Goal: Task Accomplishment & Management: Manage account settings

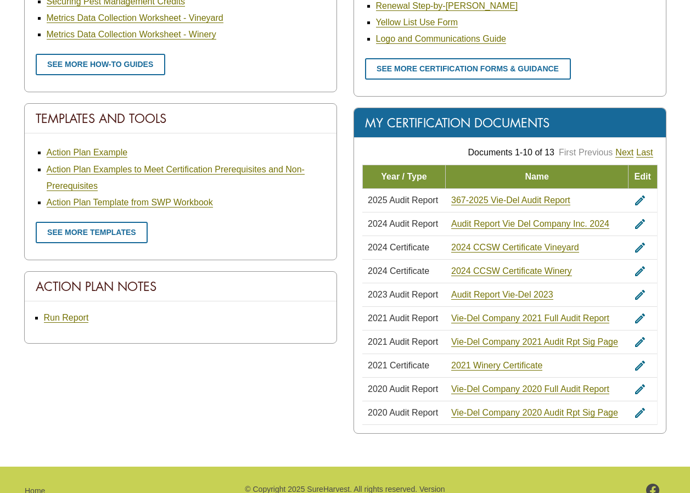
scroll to position [604, 0]
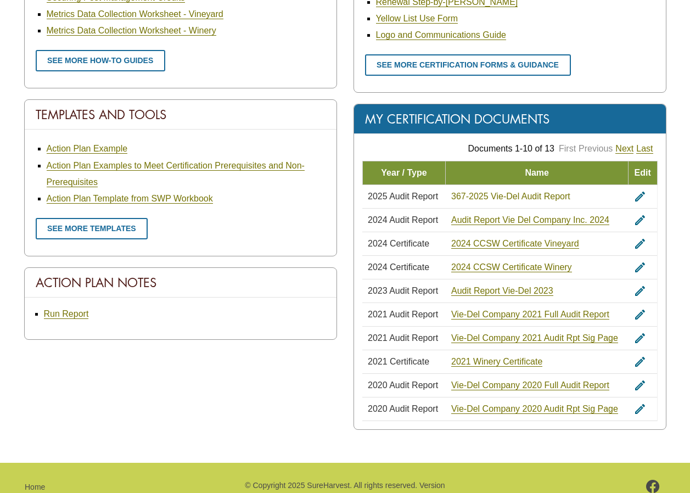
click at [509, 194] on link "367-2025 Vie-Del Audit Report" at bounding box center [510, 197] width 119 height 10
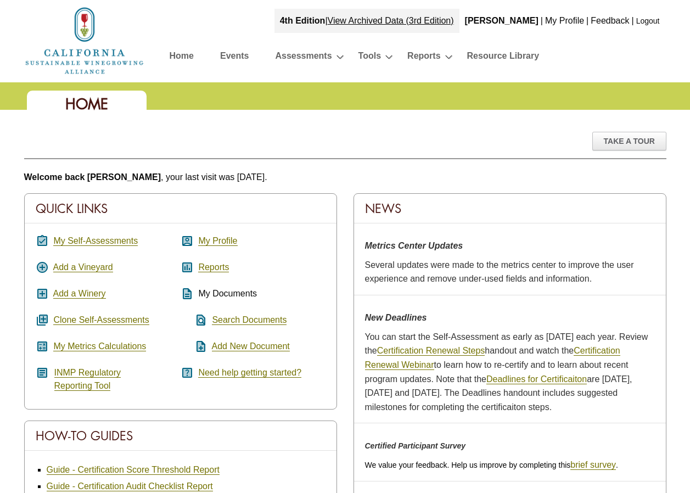
click at [652, 21] on link "Logout" at bounding box center [648, 20] width 24 height 9
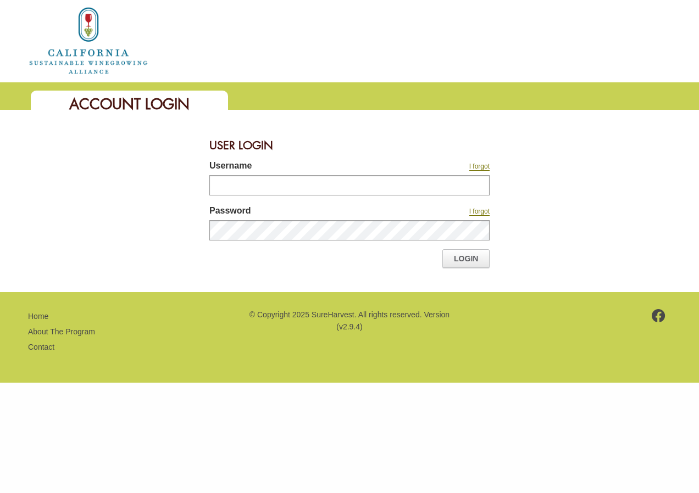
type input "*******"
click at [468, 259] on link "Login" at bounding box center [465, 258] width 47 height 19
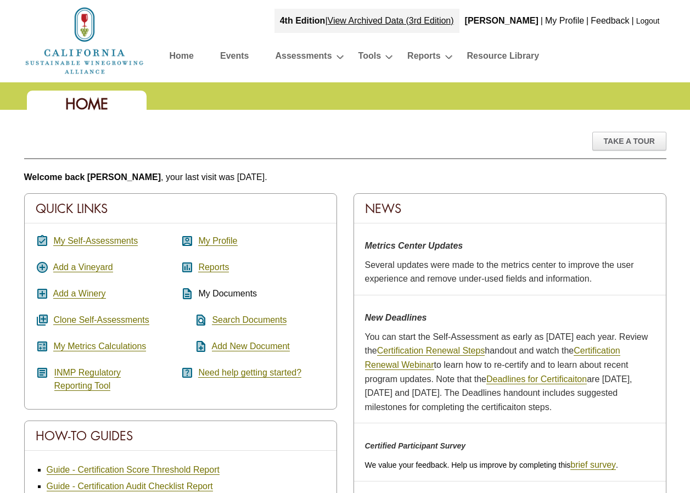
click at [649, 19] on link "Logout" at bounding box center [648, 20] width 24 height 9
